Goal: Transaction & Acquisition: Obtain resource

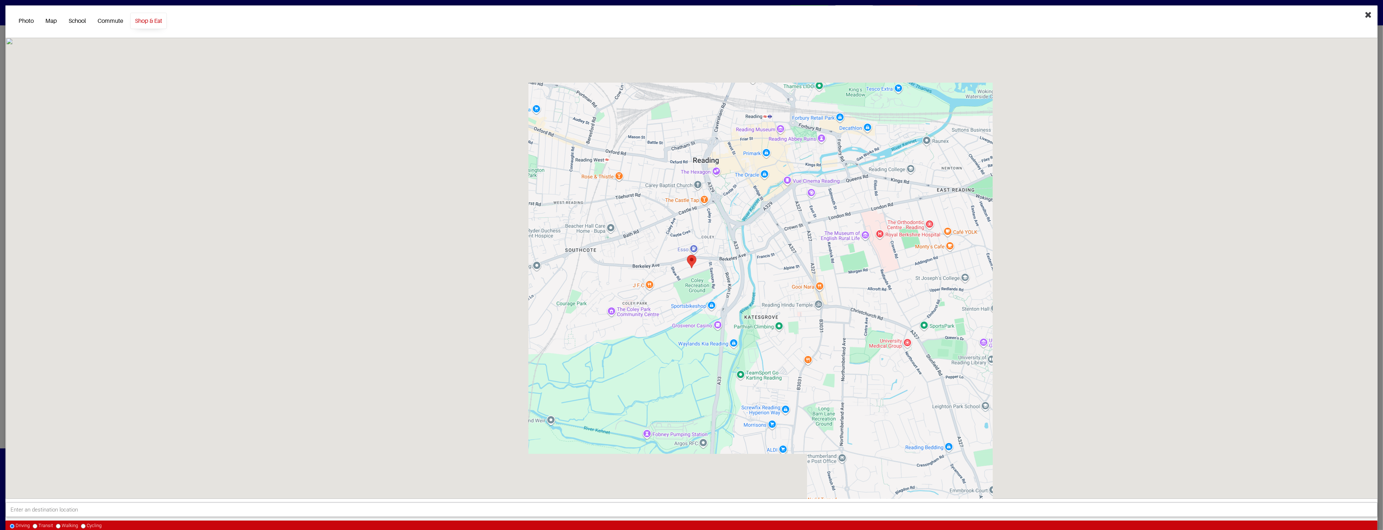
click at [1360, 22] on button "Close" at bounding box center [1368, 14] width 18 height 18
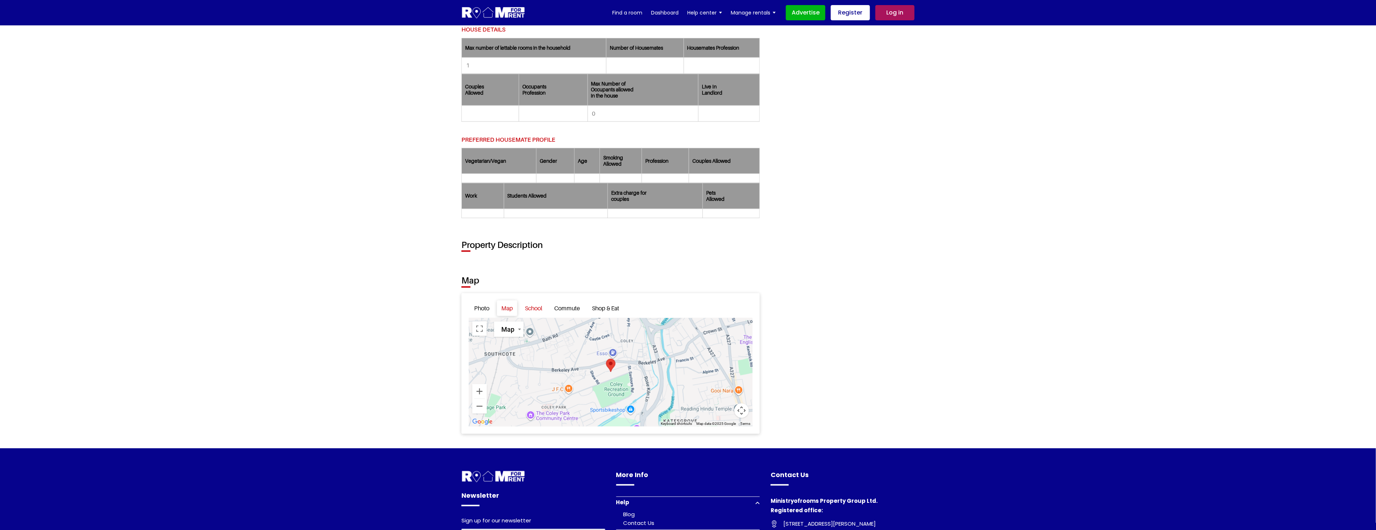
click at [535, 309] on link "School" at bounding box center [534, 309] width 26 height 16
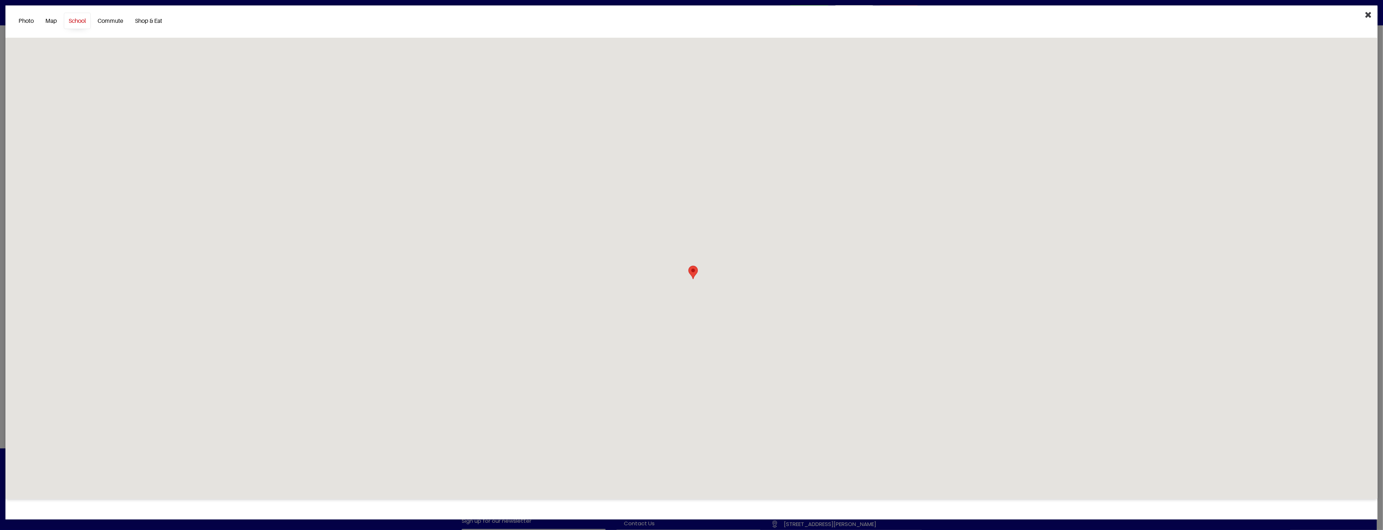
click at [1367, 13] on icon "Close" at bounding box center [1368, 14] width 7 height 9
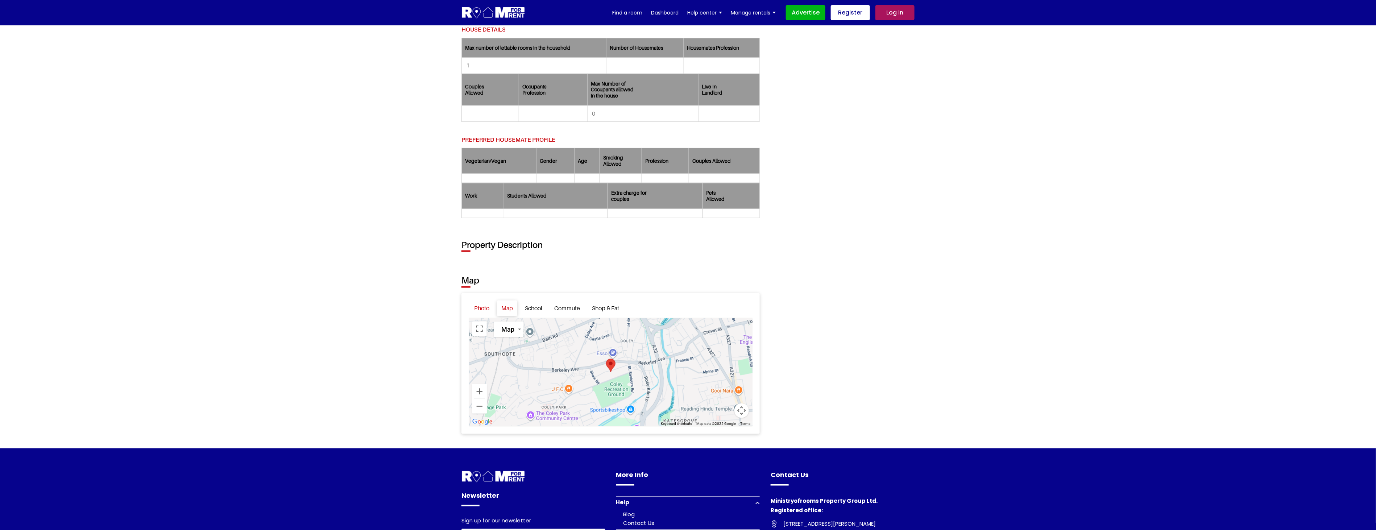
click at [486, 308] on link "Photo" at bounding box center [482, 309] width 24 height 16
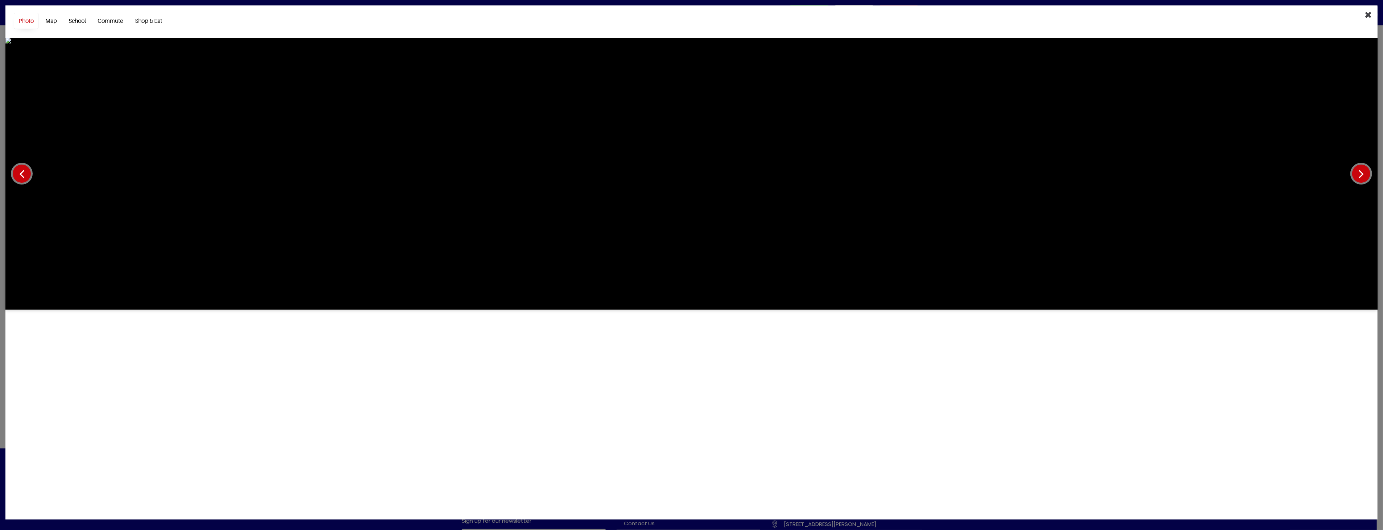
click at [1374, 12] on button "Close" at bounding box center [1368, 14] width 18 height 18
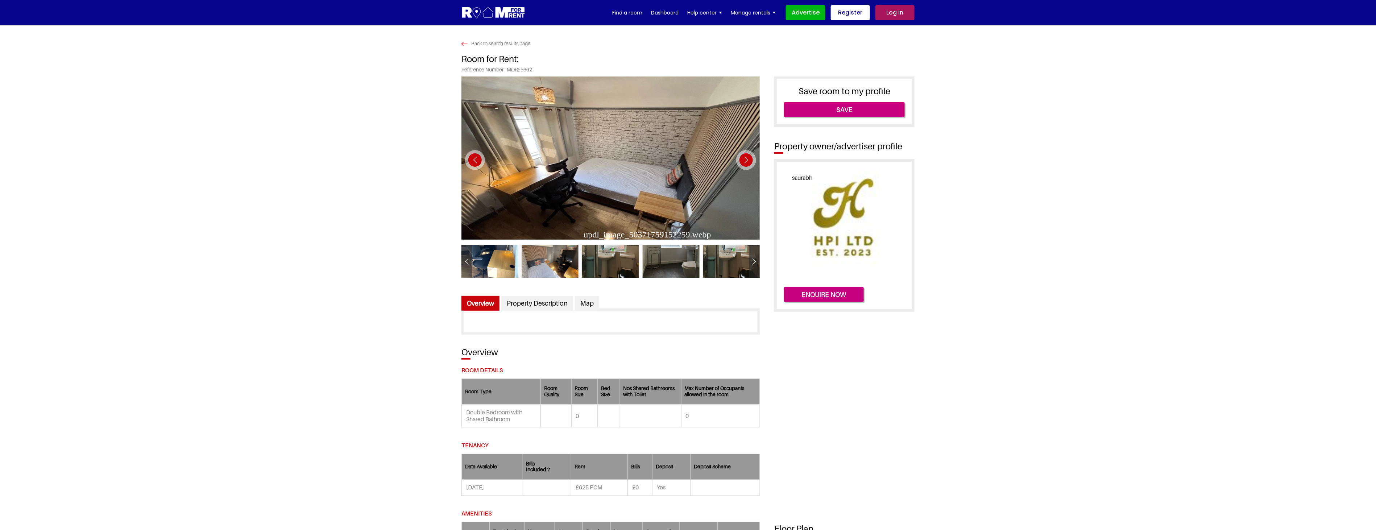
click at [743, 158] on div "Next slide" at bounding box center [746, 160] width 20 height 20
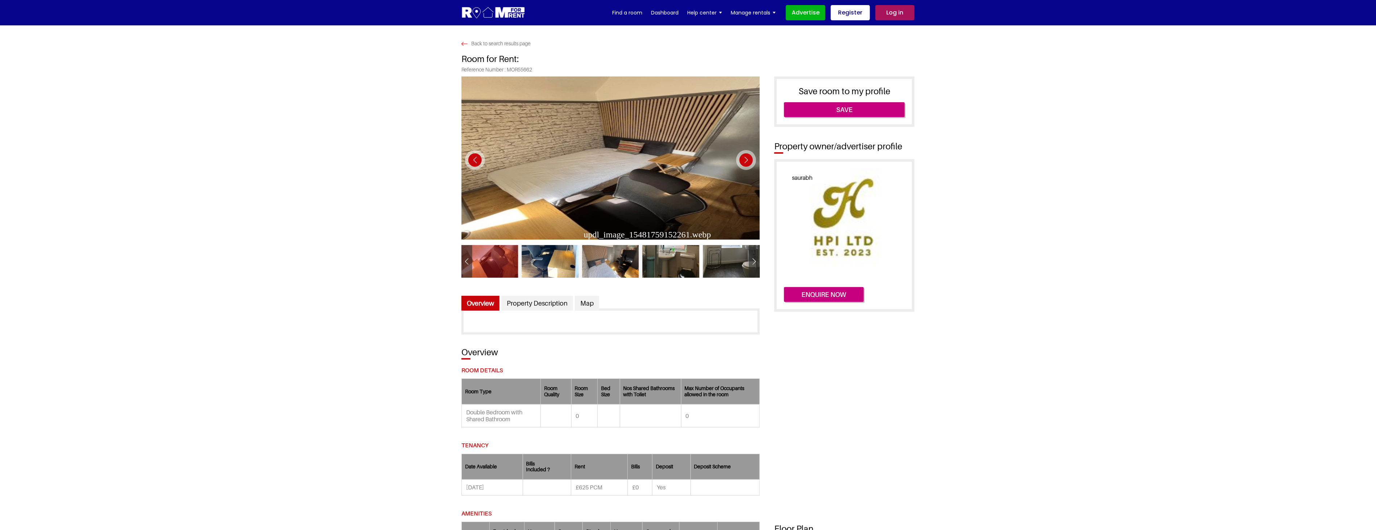
click at [743, 158] on div "Next slide" at bounding box center [746, 160] width 20 height 20
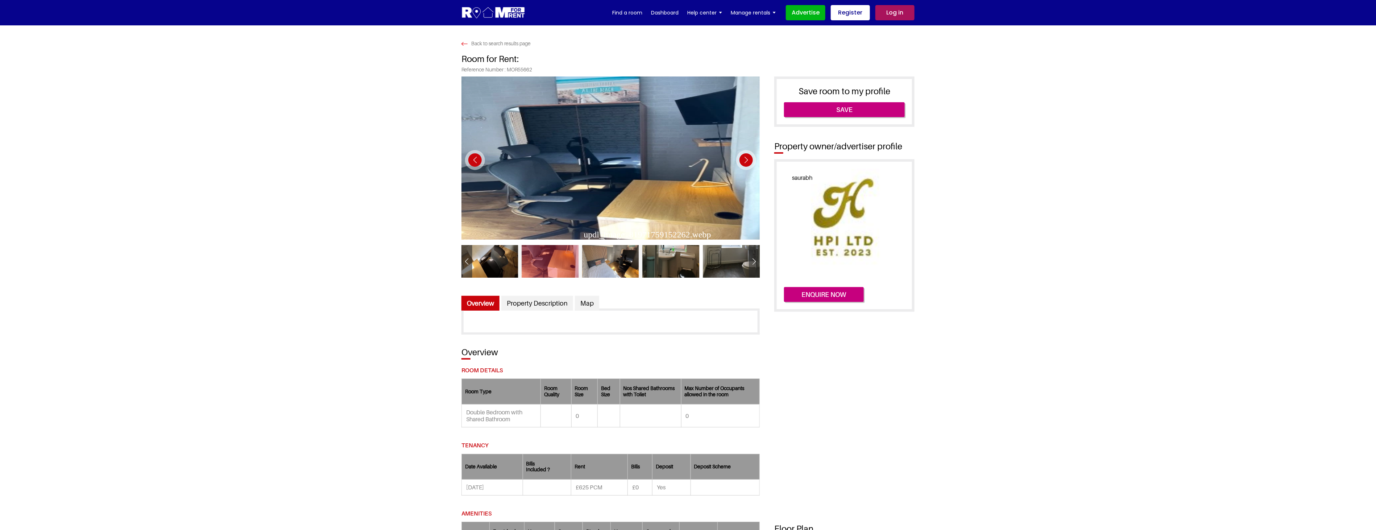
click at [743, 158] on div "Next slide" at bounding box center [746, 160] width 20 height 20
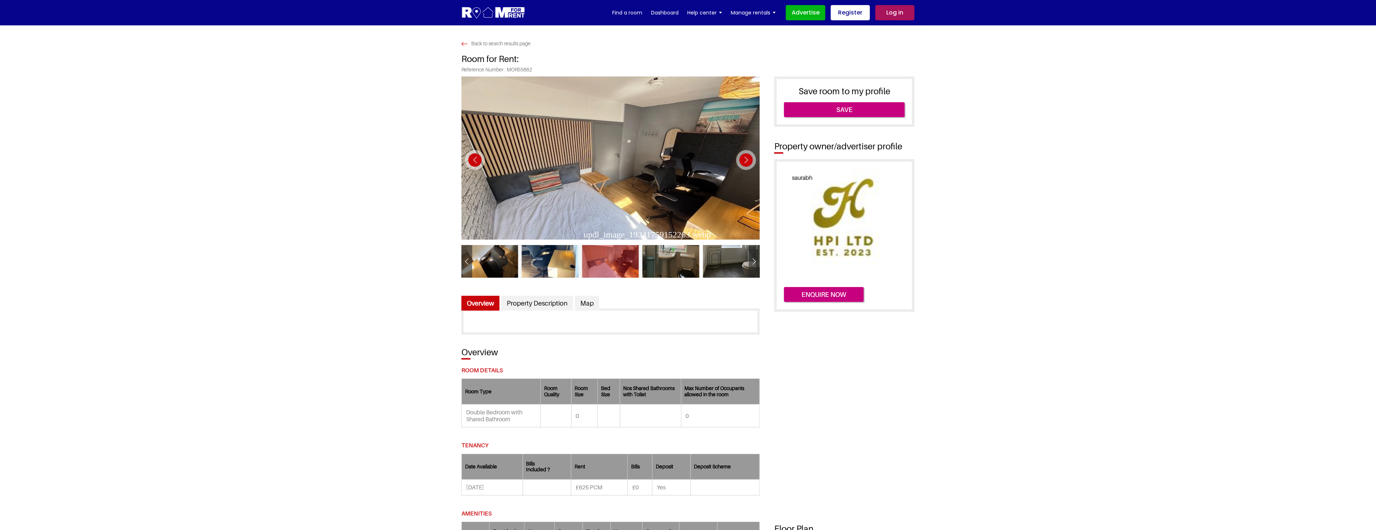
click at [743, 158] on div "Next slide" at bounding box center [746, 160] width 20 height 20
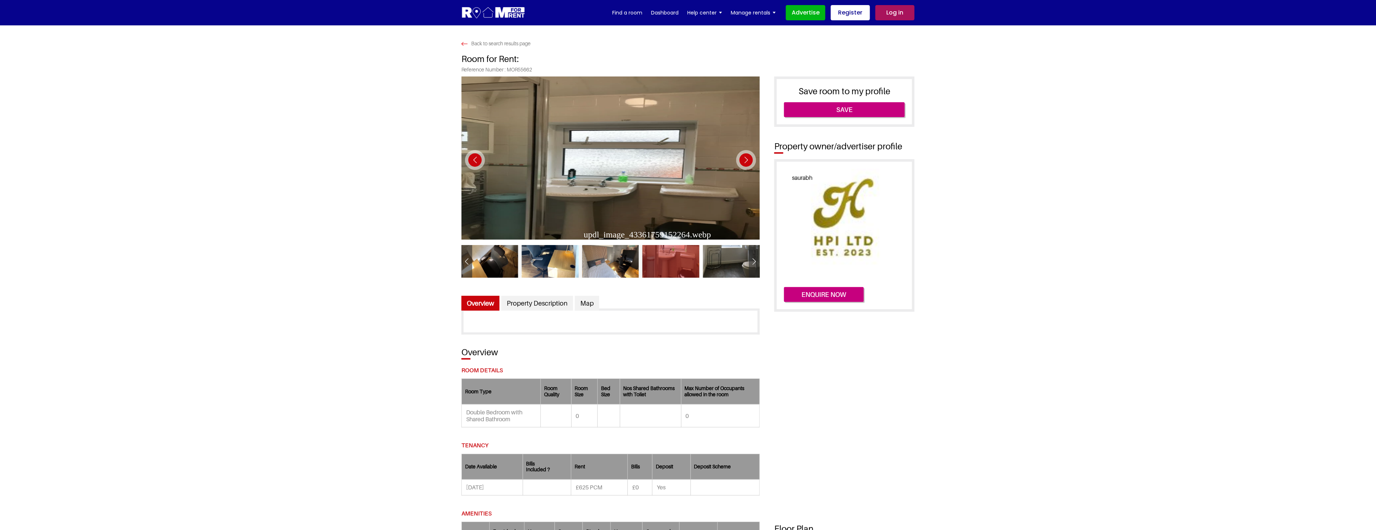
click at [743, 158] on div "Next slide" at bounding box center [746, 160] width 20 height 20
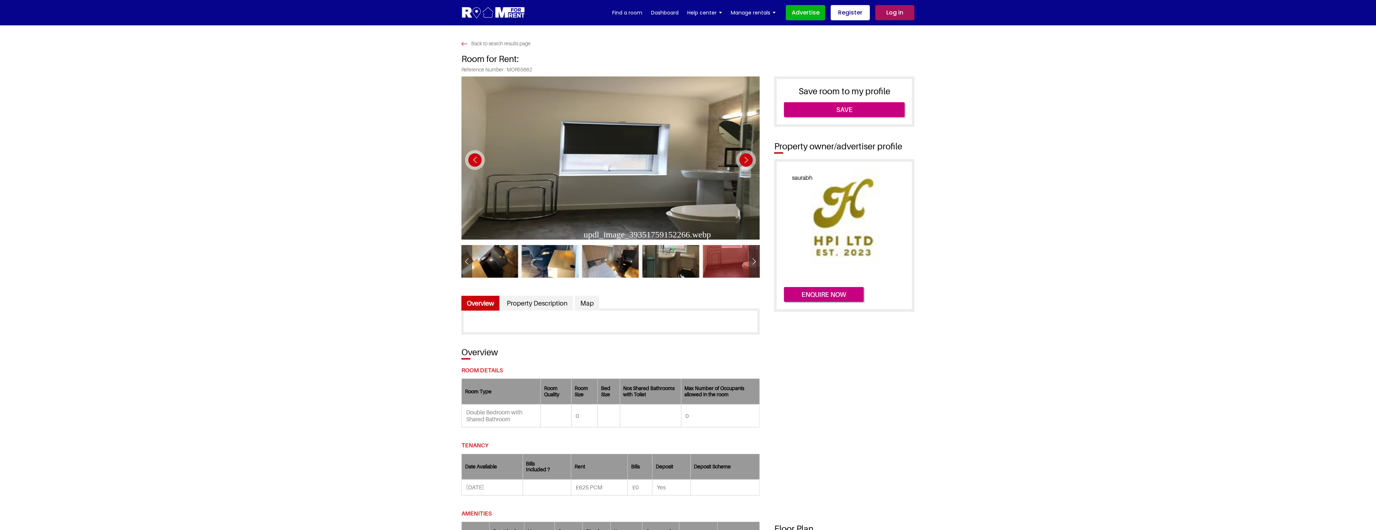
click at [743, 158] on div "Next slide" at bounding box center [746, 160] width 20 height 20
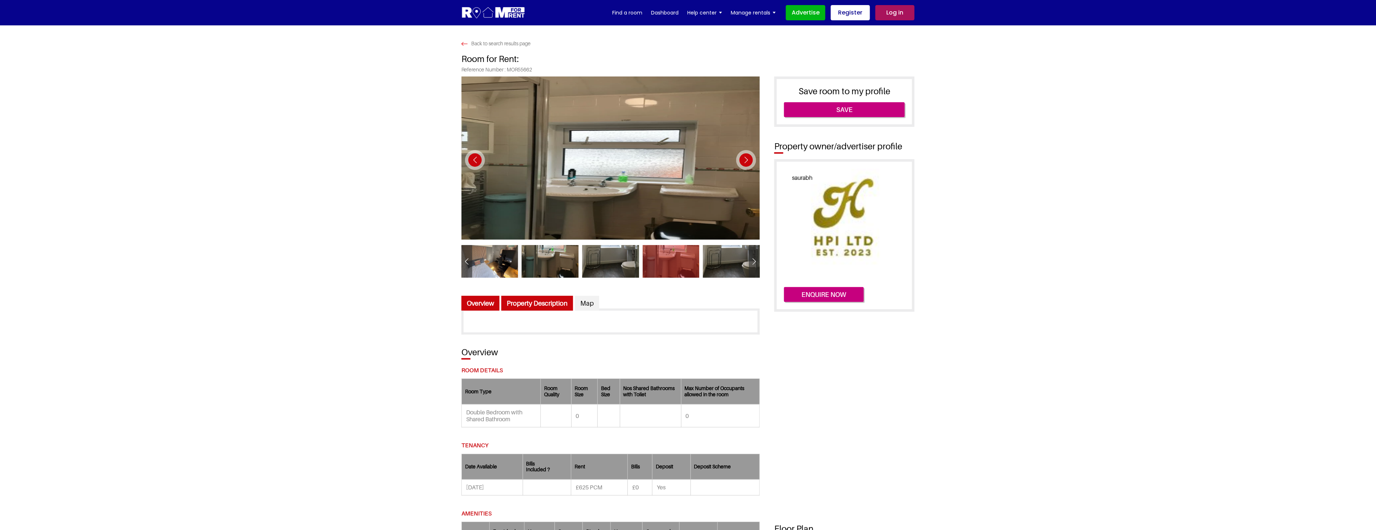
click at [546, 303] on link "Property Description" at bounding box center [538, 303] width 72 height 15
click at [480, 301] on link "Overview" at bounding box center [481, 303] width 38 height 15
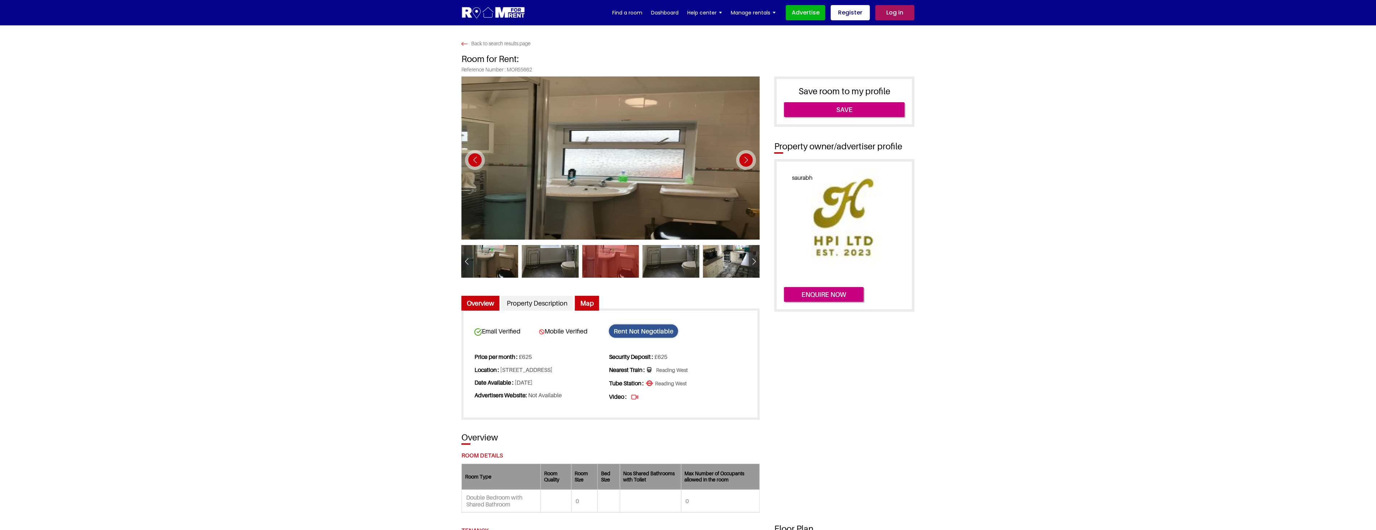
click at [587, 302] on link "Map" at bounding box center [587, 303] width 24 height 15
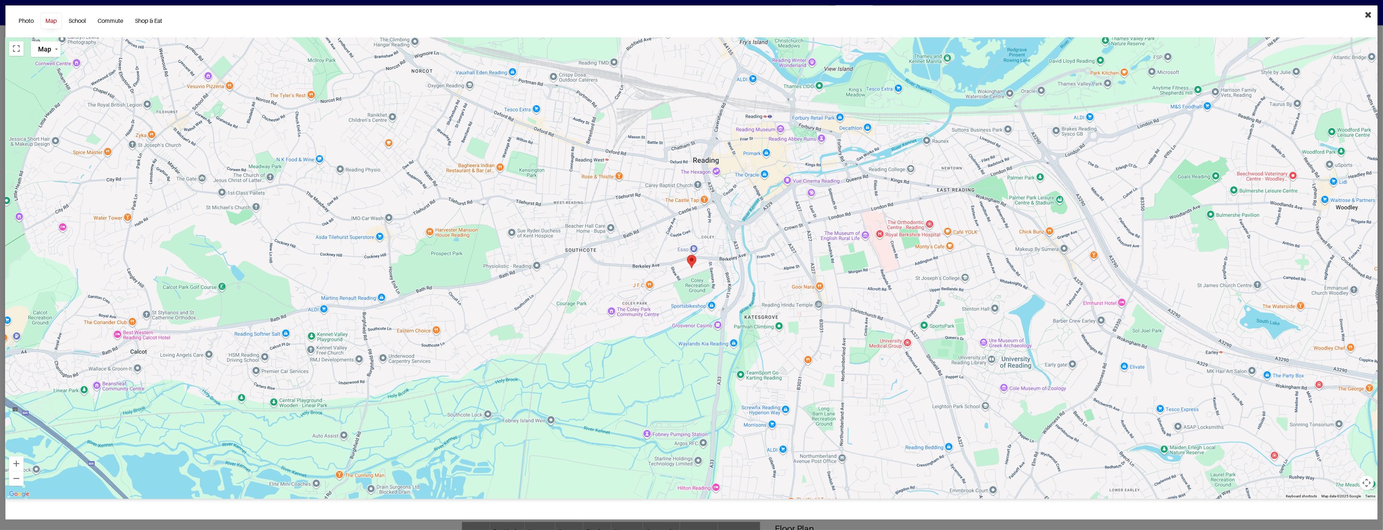
click at [1369, 16] on icon "Close" at bounding box center [1368, 14] width 7 height 9
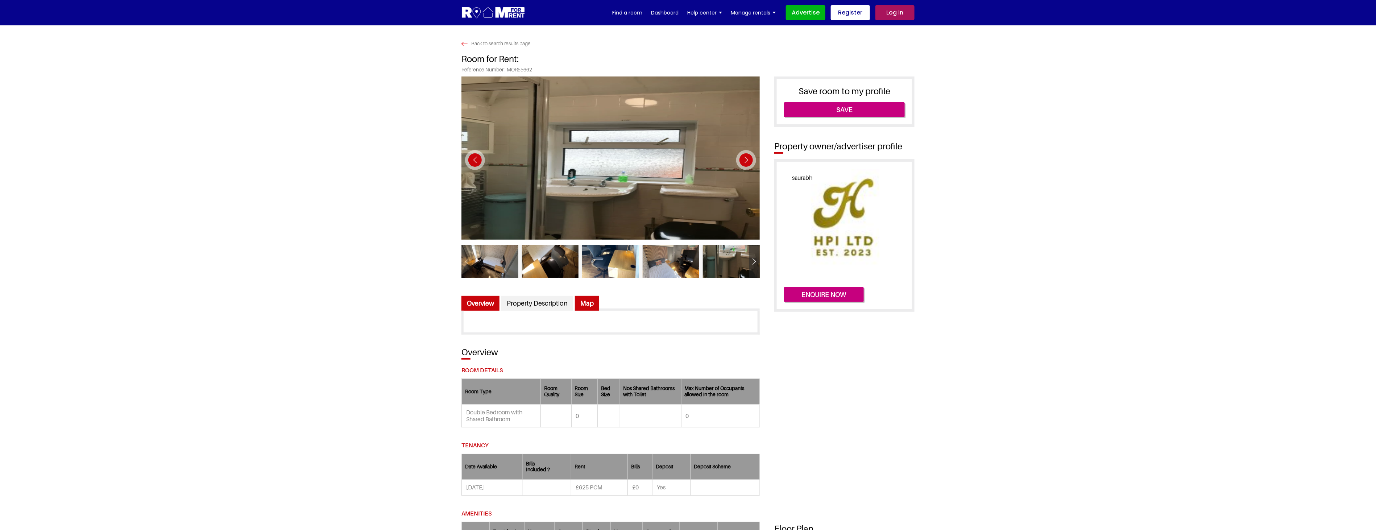
click at [472, 304] on link "Overview" at bounding box center [481, 303] width 38 height 15
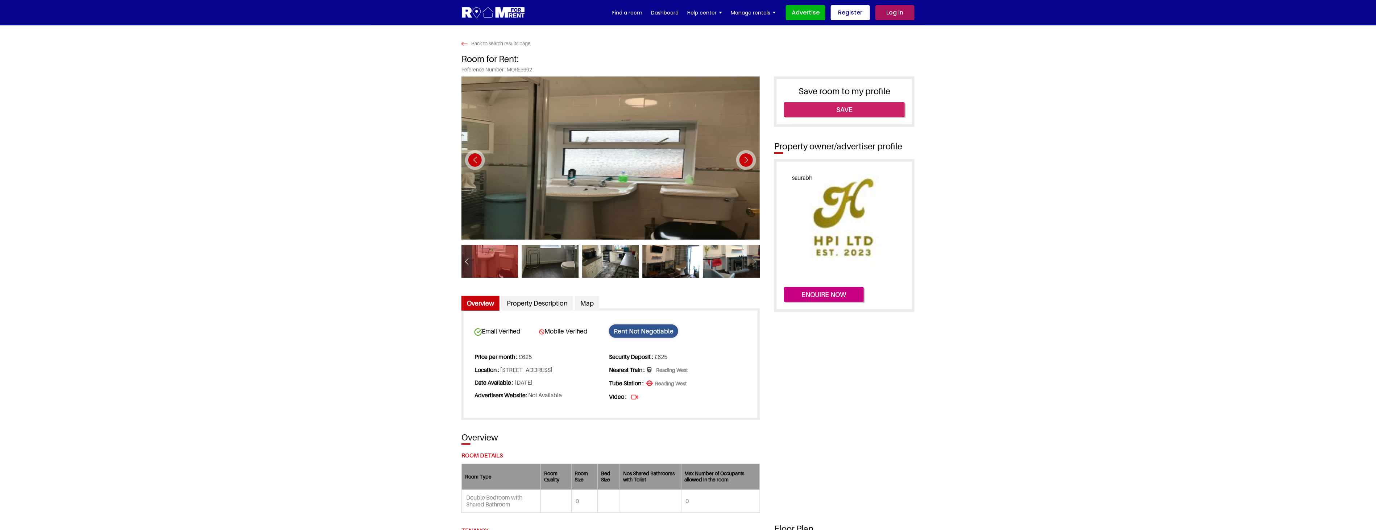
click at [833, 113] on link "Save" at bounding box center [844, 109] width 121 height 15
click at [820, 109] on link "Save" at bounding box center [844, 109] width 121 height 15
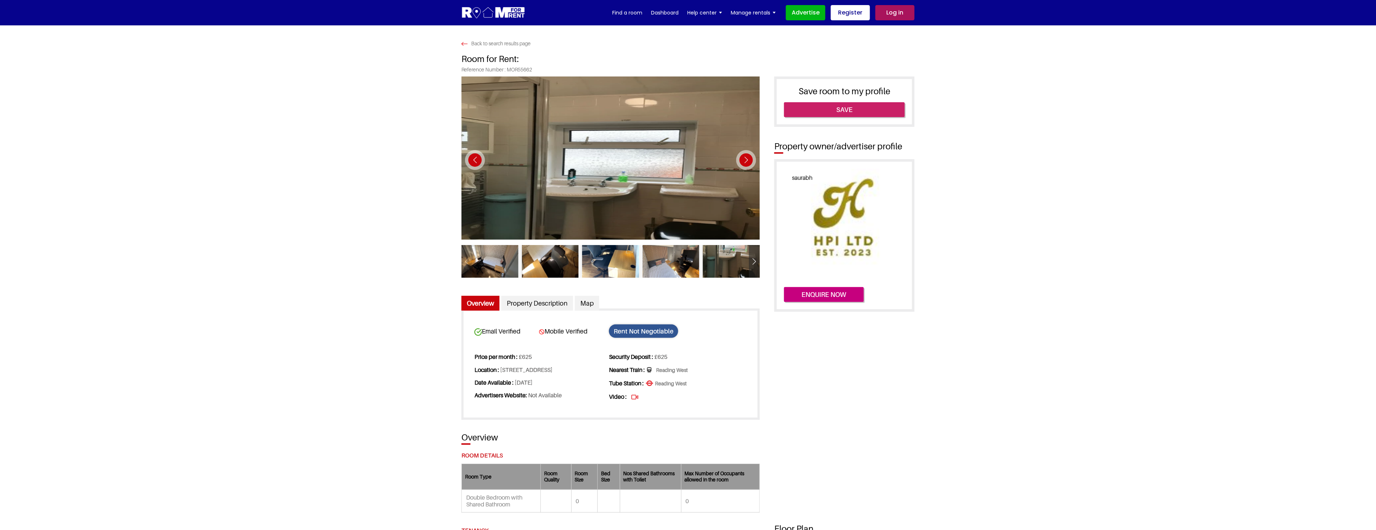
click at [855, 108] on link "Save" at bounding box center [844, 109] width 121 height 15
click at [856, 110] on link "Save" at bounding box center [844, 109] width 121 height 15
click at [857, 110] on link "Save" at bounding box center [844, 109] width 121 height 15
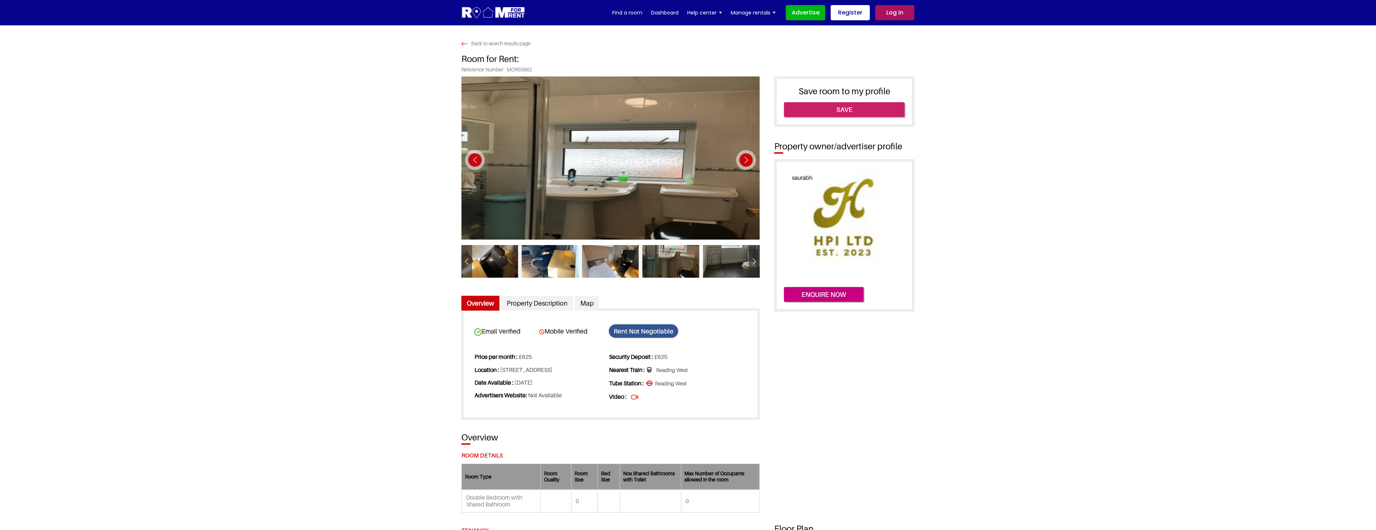
click at [839, 110] on link "Save" at bounding box center [844, 109] width 121 height 15
click at [877, 110] on link "Save" at bounding box center [844, 109] width 121 height 15
click at [876, 110] on link "Save" at bounding box center [844, 109] width 121 height 15
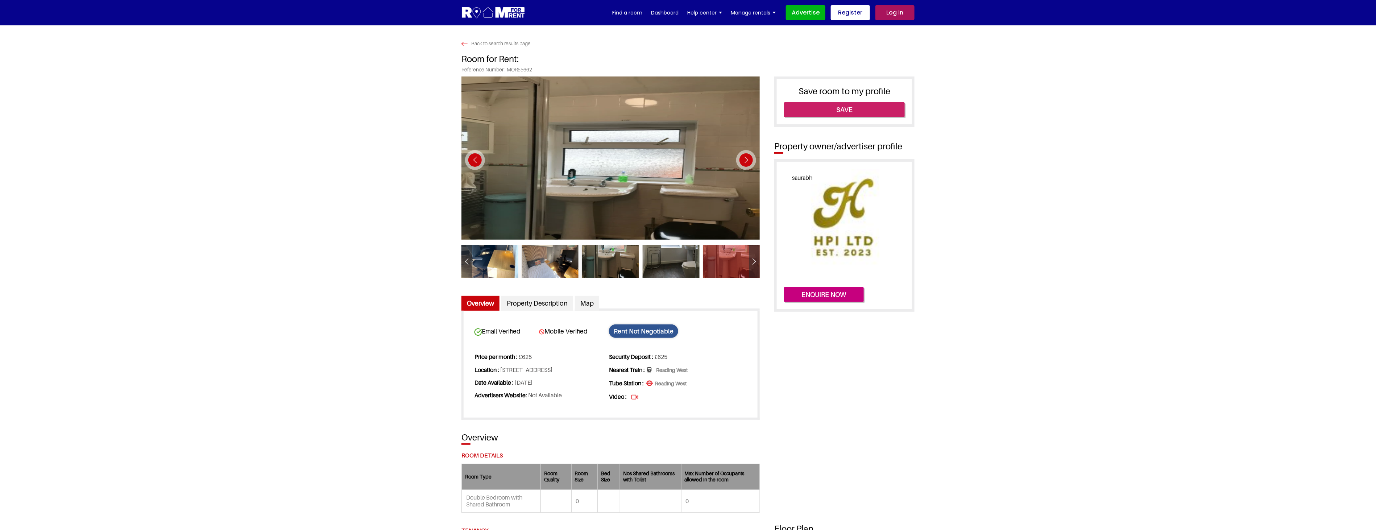
click at [839, 104] on link "Save" at bounding box center [844, 109] width 121 height 15
click at [842, 106] on link "Save" at bounding box center [844, 109] width 121 height 15
click at [842, 107] on link "Save" at bounding box center [844, 109] width 121 height 15
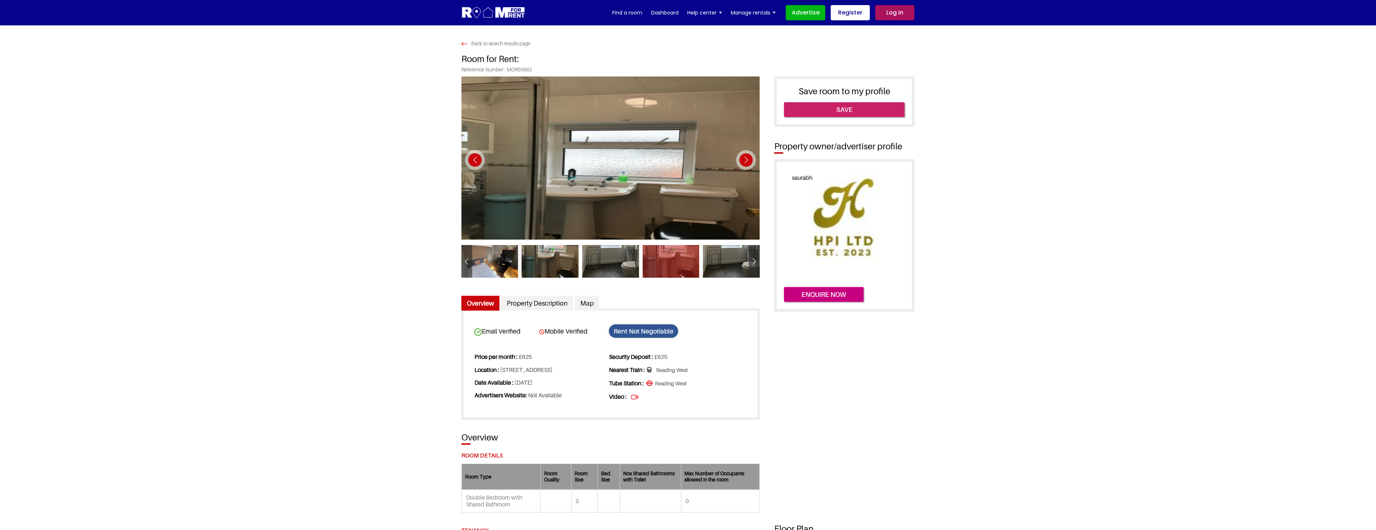
click at [842, 107] on link "Save" at bounding box center [844, 109] width 121 height 15
click at [838, 110] on link "Save" at bounding box center [844, 109] width 121 height 15
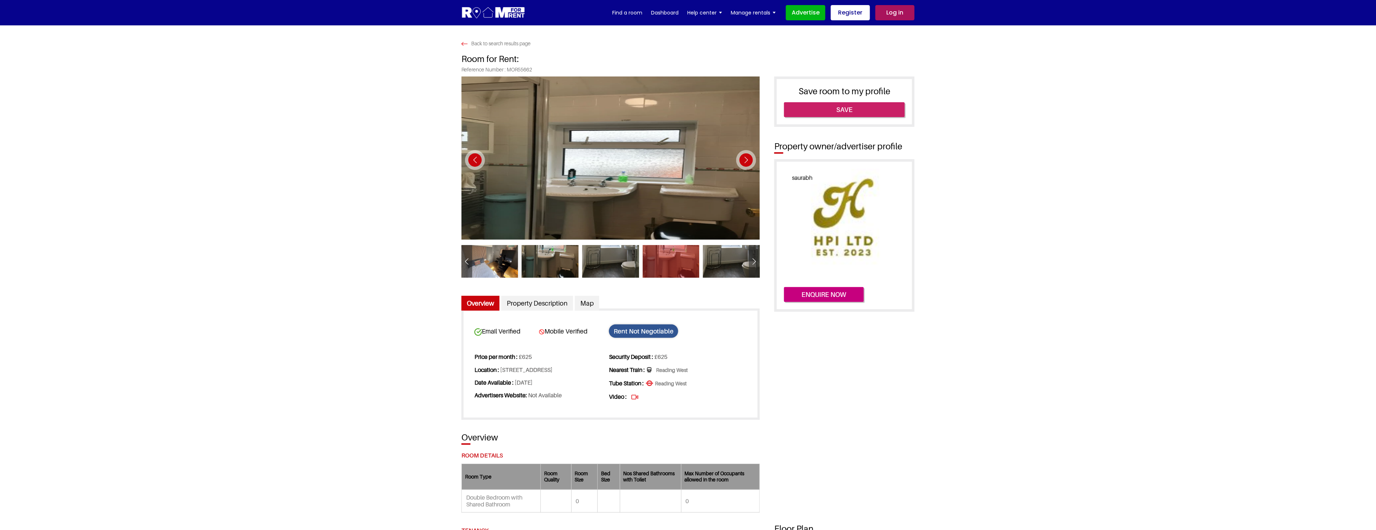
click at [841, 110] on link "Save" at bounding box center [844, 109] width 121 height 15
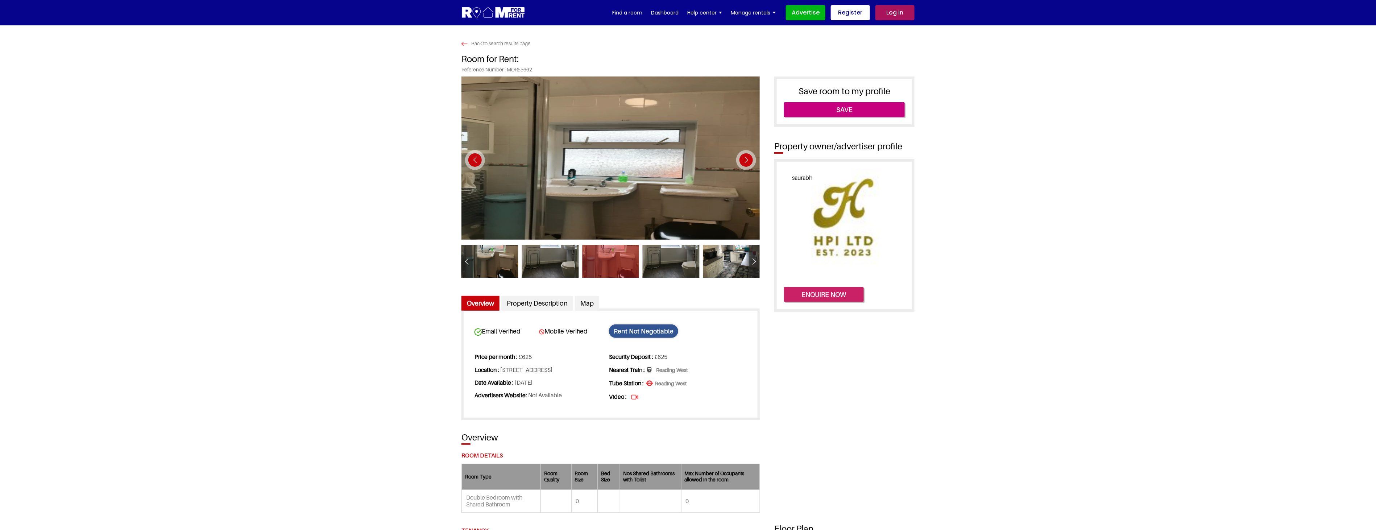
click at [831, 294] on button "Enquire now" at bounding box center [824, 294] width 80 height 15
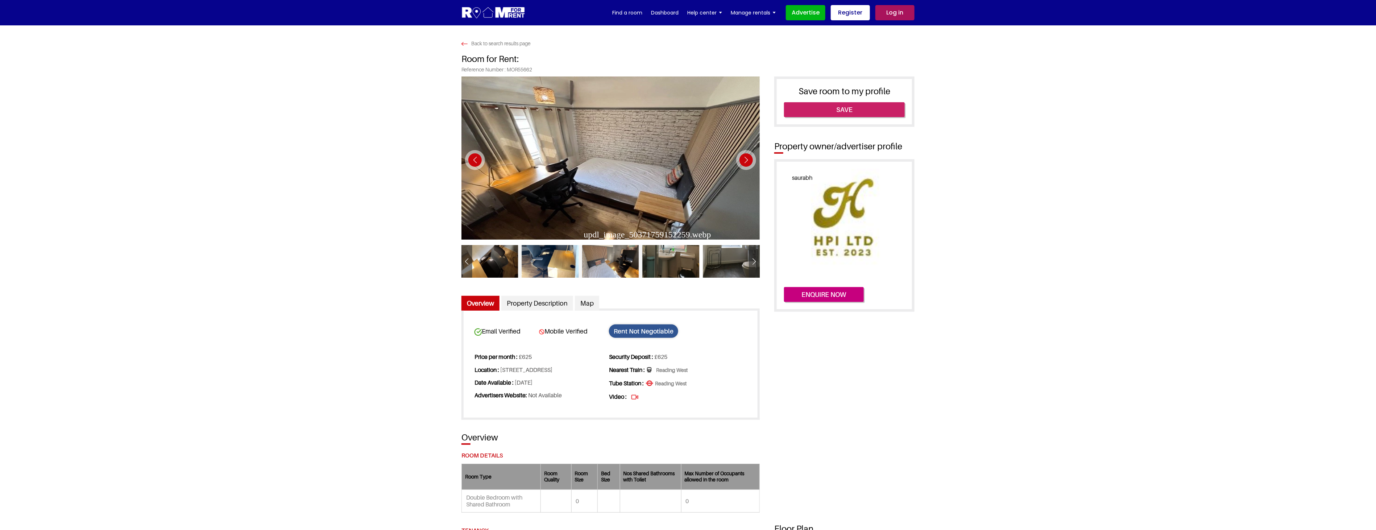
click at [840, 109] on link "Save" at bounding box center [844, 109] width 121 height 15
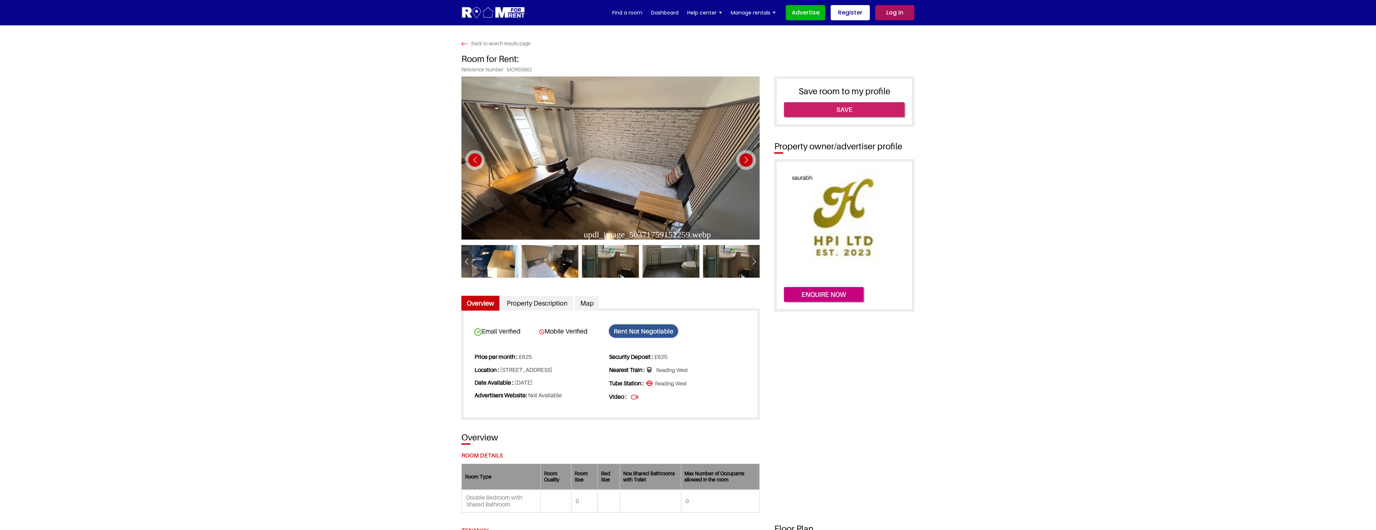
click at [840, 109] on link "Save" at bounding box center [844, 109] width 121 height 15
click at [876, 112] on link "Save" at bounding box center [844, 109] width 121 height 15
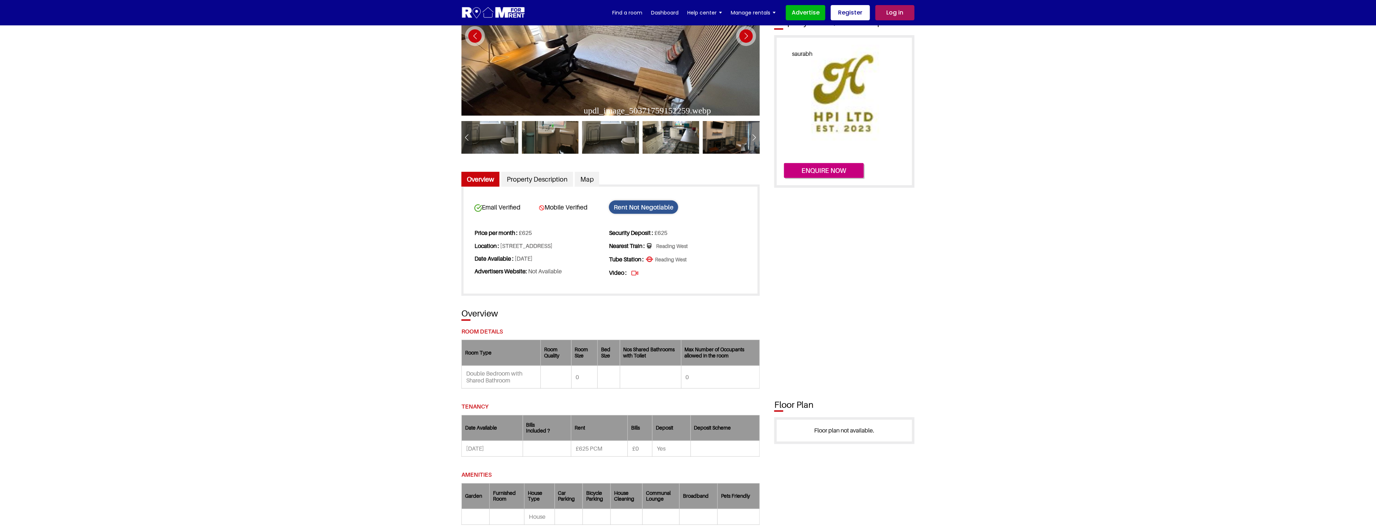
scroll to position [121, 0]
